Goal: Task Accomplishment & Management: Complete application form

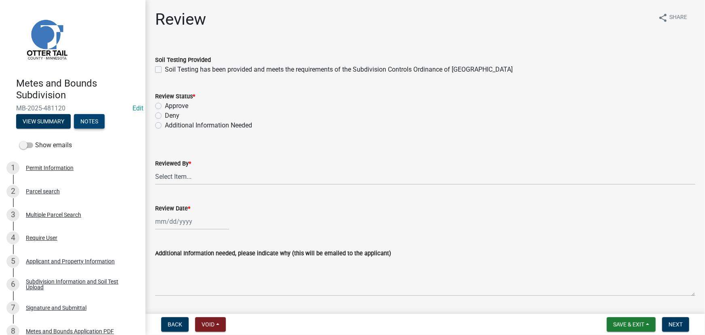
click at [89, 125] on button "Notes" at bounding box center [89, 121] width 31 height 15
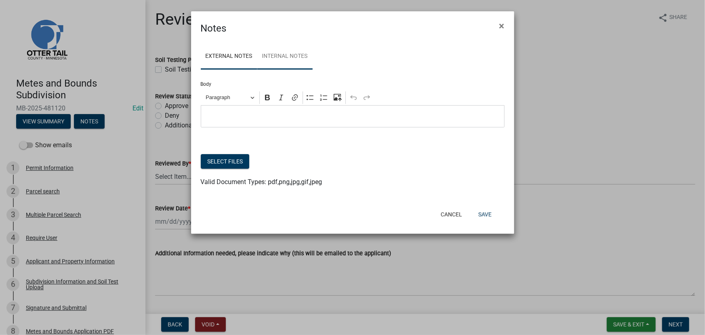
click at [299, 54] on link "Internal Notes" at bounding box center [284, 57] width 55 height 26
click at [500, 28] on span "×" at bounding box center [501, 25] width 5 height 11
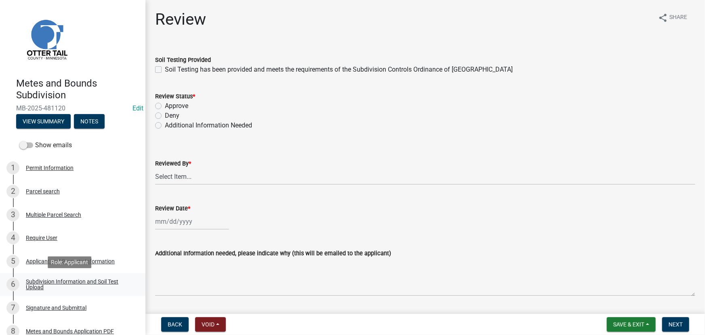
click at [52, 280] on div "Subdivision Information and Soil Test Upload" at bounding box center [79, 283] width 107 height 11
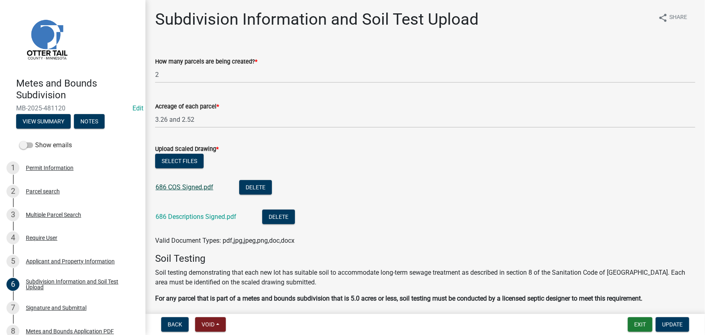
click at [196, 183] on link "686 COS Signed.pdf" at bounding box center [185, 187] width 58 height 8
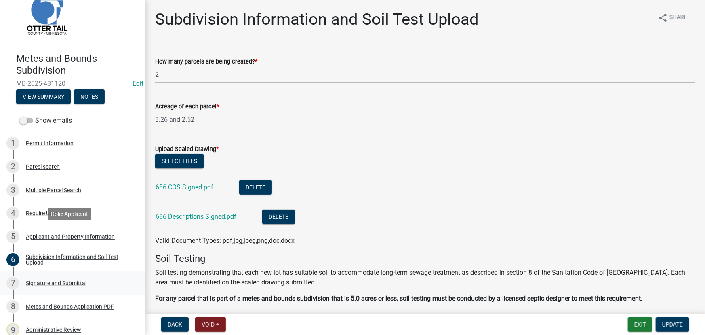
scroll to position [134, 0]
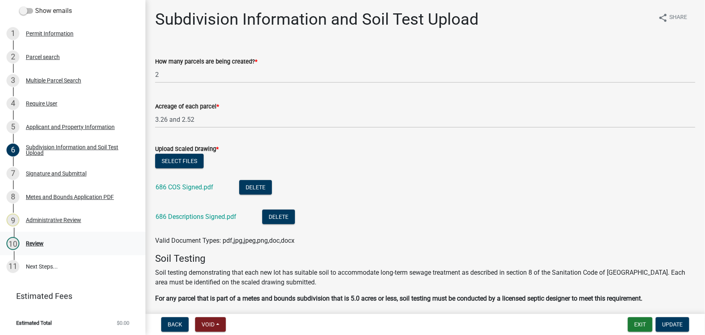
click at [45, 249] on div "10 Review" at bounding box center [69, 243] width 126 height 13
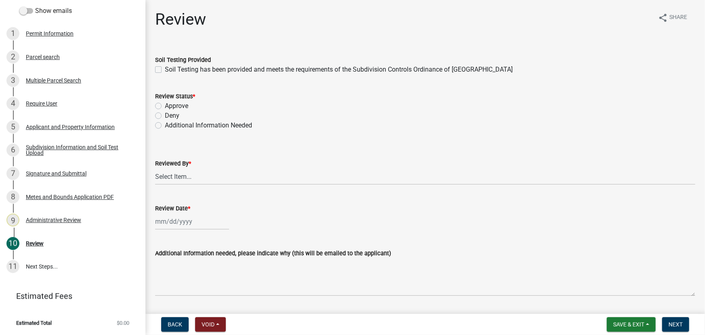
click at [177, 68] on label "Soil Testing has been provided and meets the requirements of the Subdivision Co…" at bounding box center [339, 70] width 348 height 10
click at [170, 68] on input "Soil Testing has been provided and meets the requirements of the Subdivision Co…" at bounding box center [167, 67] width 5 height 5
checkbox input "true"
click at [179, 106] on label "Approve" at bounding box center [176, 106] width 23 height 10
click at [170, 106] on input "Approve" at bounding box center [167, 103] width 5 height 5
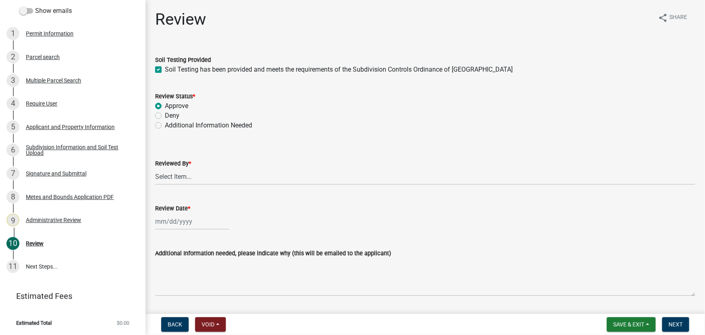
radio input "true"
click at [196, 185] on wm-data-entity-input "Reviewed By * Select Item... Chris LeClair Amy Busko Emma Swenson Samantha Meye…" at bounding box center [425, 164] width 540 height 55
click at [196, 184] on select "Select Item... Chris LeClair Amy Busko Emma Swenson Samantha Meyeraan Tara Jeff…" at bounding box center [425, 176] width 540 height 17
click at [155, 168] on select "Select Item... Chris LeClair Amy Busko Emma Swenson Samantha Meyeraan Tara Jeff…" at bounding box center [425, 176] width 540 height 17
select select "2c545579-1fdf-4a91-a70a-71459d38fef0"
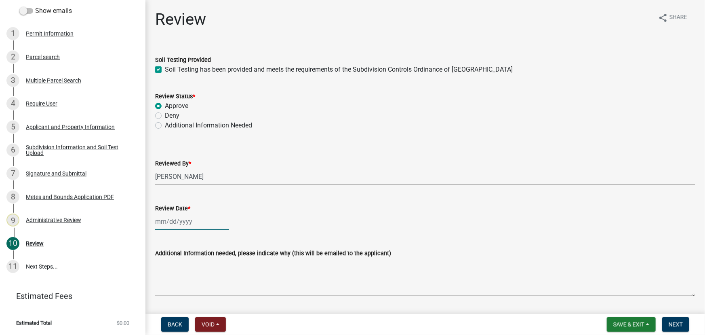
click at [177, 228] on div at bounding box center [192, 221] width 74 height 17
select select "9"
select select "2025"
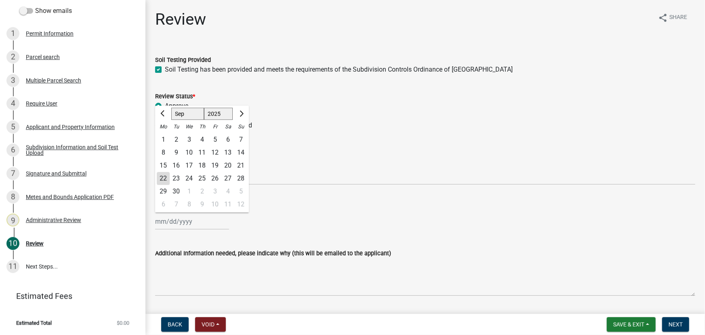
click at [166, 179] on div "22" at bounding box center [163, 178] width 13 height 13
type input "09/22/2025"
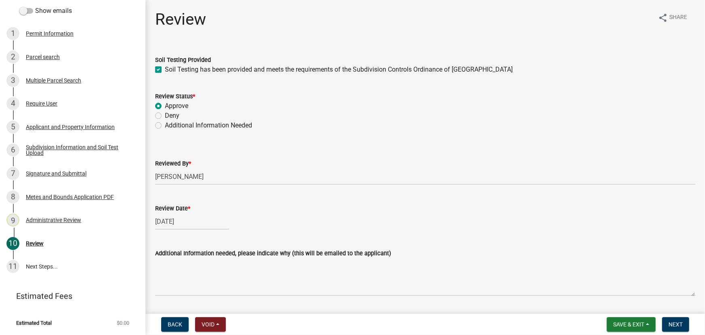
click at [662, 320] on form "Save & Exit Save Save & Exit Next" at bounding box center [648, 324] width 89 height 15
click at [669, 321] on span "Next" at bounding box center [676, 324] width 14 height 6
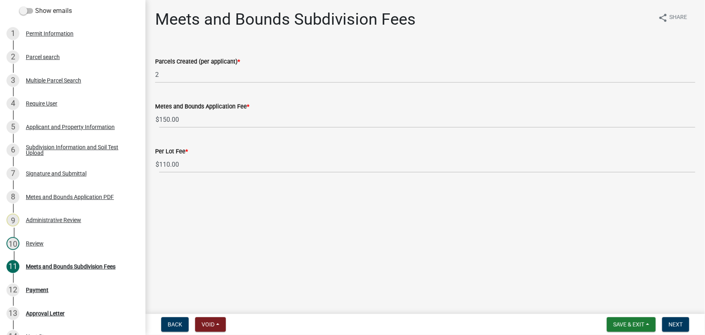
click at [672, 316] on nav "Back Void Withdraw Lock Expire Void Save & Exit Save Save & Exit Next" at bounding box center [425, 324] width 560 height 21
click at [672, 324] on span "Next" at bounding box center [676, 324] width 14 height 6
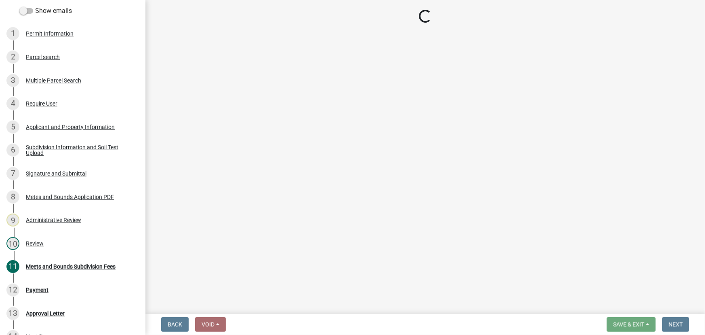
select select "3: 3"
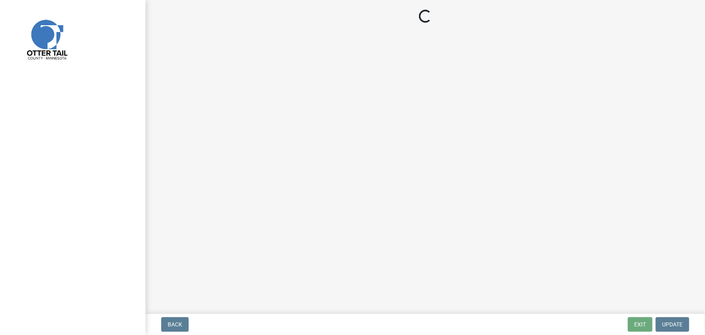
select select "710d5f49-2663-4e73-9718-d0c4e189f5ed"
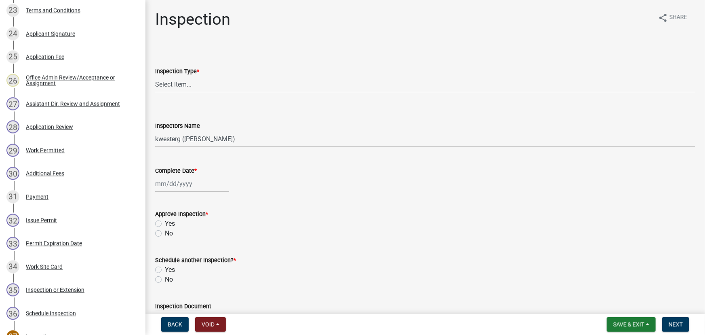
scroll to position [810, 0]
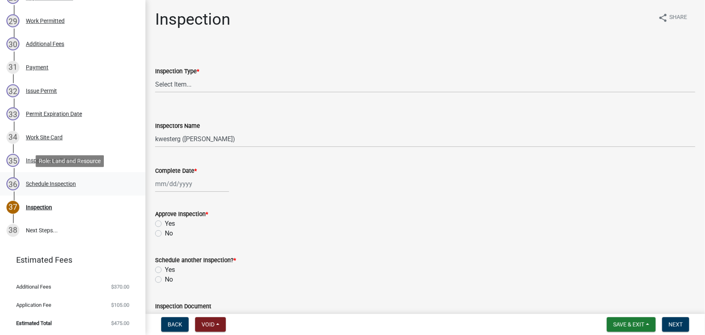
drag, startPoint x: 42, startPoint y: 182, endPoint x: 69, endPoint y: 198, distance: 31.5
click at [42, 182] on div "Schedule Inspection" at bounding box center [51, 184] width 50 height 6
